Goal: Task Accomplishment & Management: Complete application form

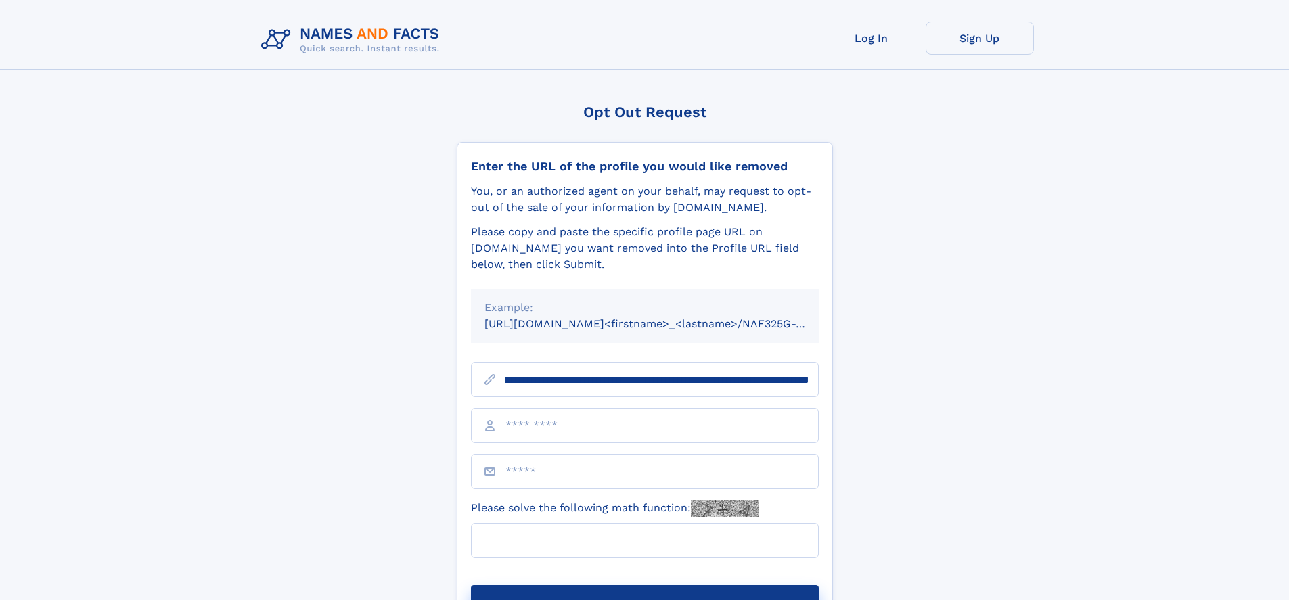
scroll to position [0, 178]
type input "**********"
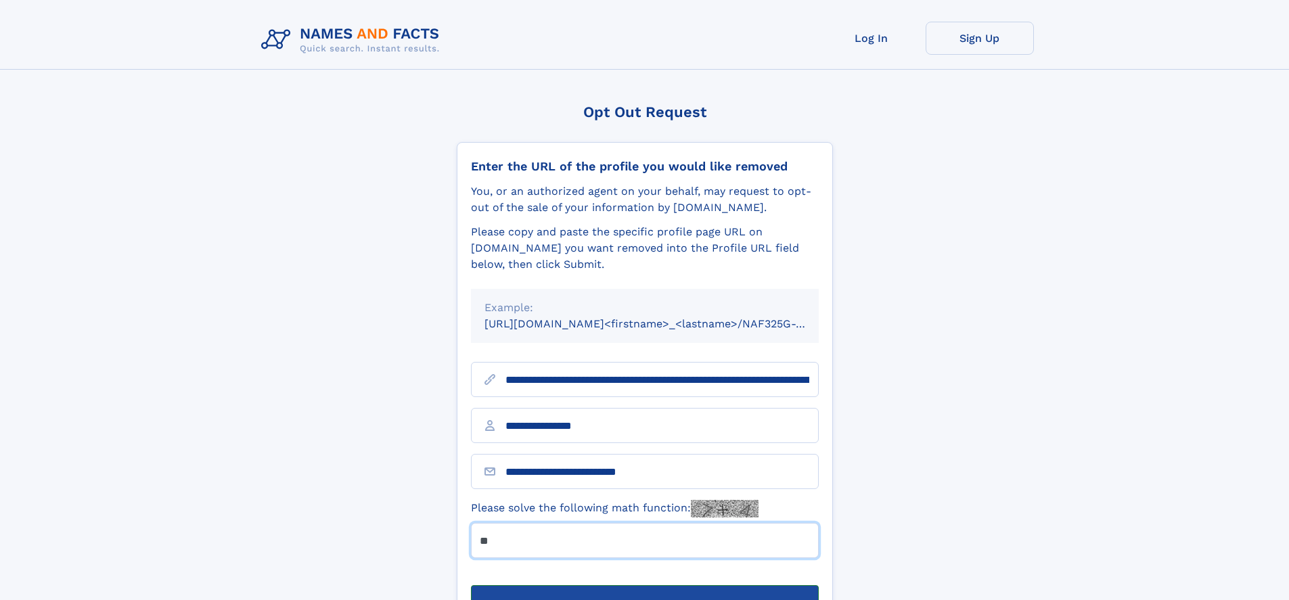
type input "**"
click at [644, 585] on button "Submit Opt Out Request" at bounding box center [645, 606] width 348 height 43
